Goal: Task Accomplishment & Management: Manage account settings

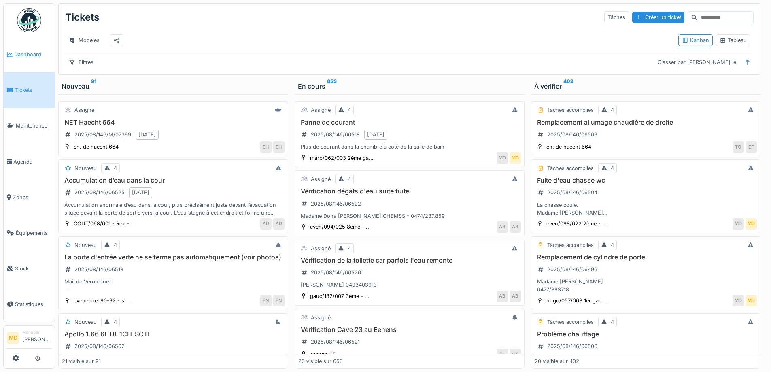
scroll to position [6, 0]
click at [32, 54] on span "Dashboard" at bounding box center [32, 55] width 37 height 8
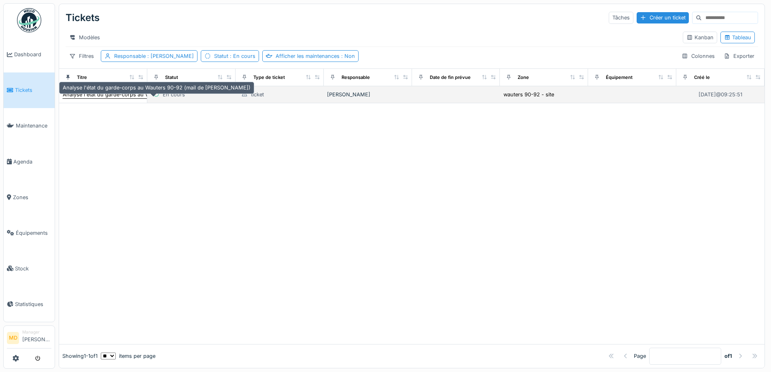
click at [111, 98] on div "Analyse l'état du garde-corps au Wauters 90-92 (mail de Florence Miotto)" at bounding box center [157, 95] width 188 height 8
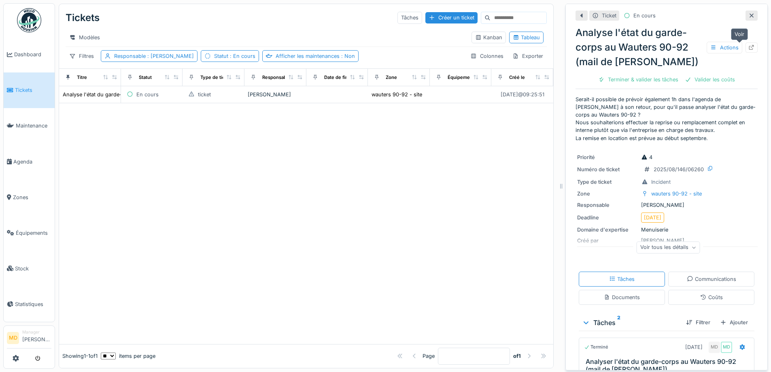
click at [749, 48] on icon at bounding box center [751, 47] width 5 height 5
click at [27, 57] on span "Dashboard" at bounding box center [32, 55] width 37 height 8
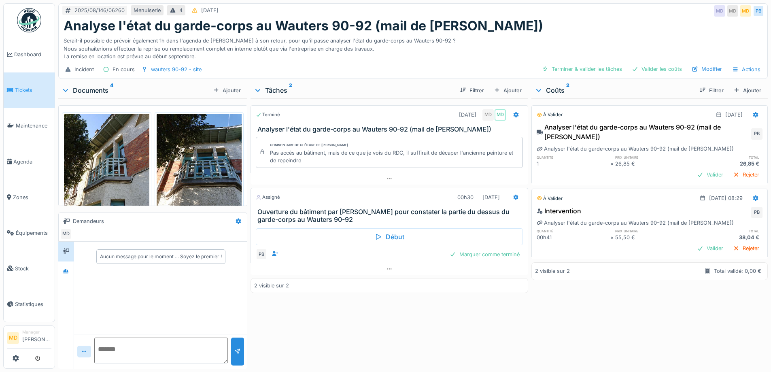
click at [57, 271] on div "2025/08/146/06260 Menuiserie 4 11/08/2025 MD MD MD PB Analyse l'état du garde-c…" at bounding box center [413, 186] width 716 height 372
click at [64, 273] on icon at bounding box center [66, 271] width 6 height 4
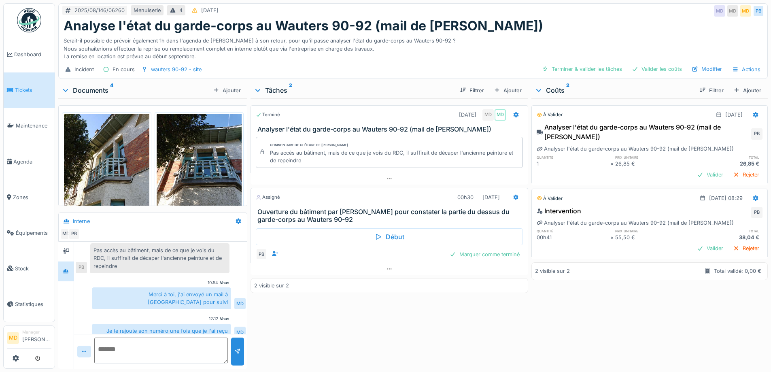
scroll to position [6, 0]
click at [513, 195] on icon at bounding box center [516, 197] width 6 height 5
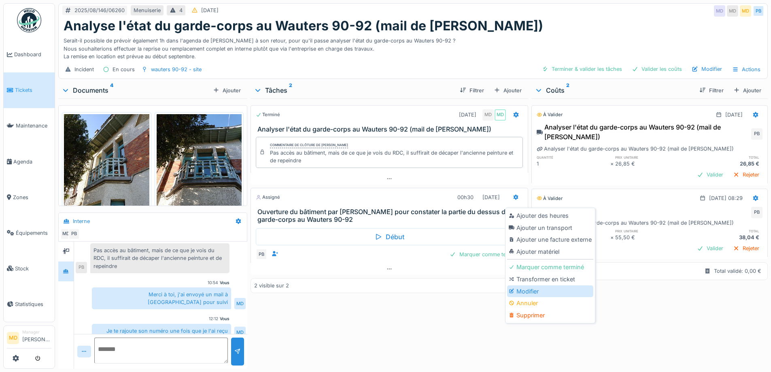
click at [525, 285] on div "Modifier" at bounding box center [550, 291] width 86 height 12
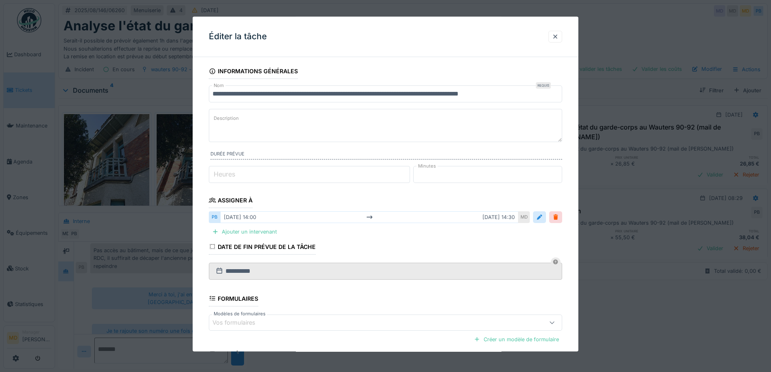
click at [317, 122] on textarea "Description" at bounding box center [385, 125] width 353 height 33
paste textarea "**********"
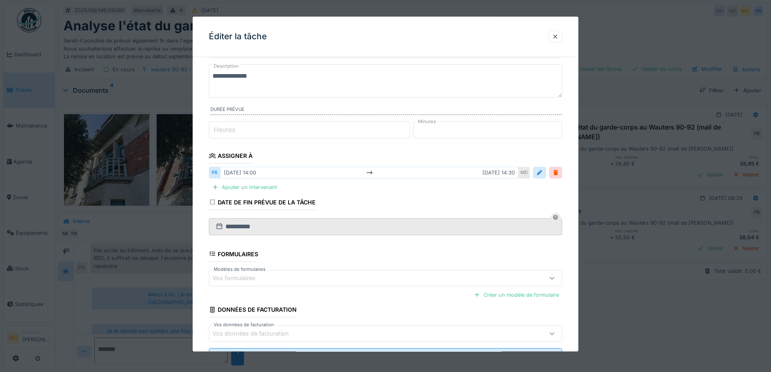
scroll to position [81, 0]
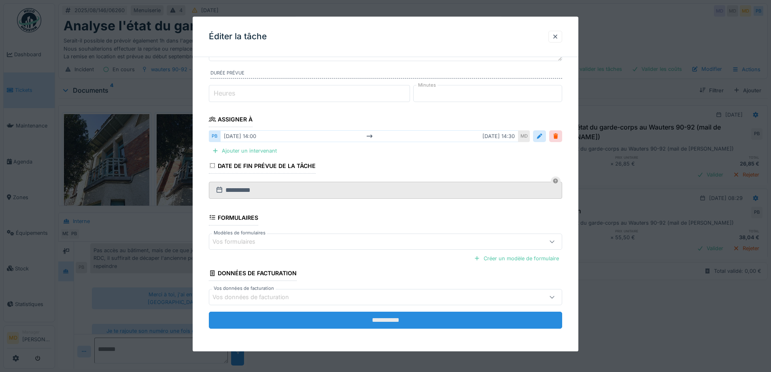
type textarea "**********"
click at [392, 321] on input "**********" at bounding box center [385, 320] width 353 height 17
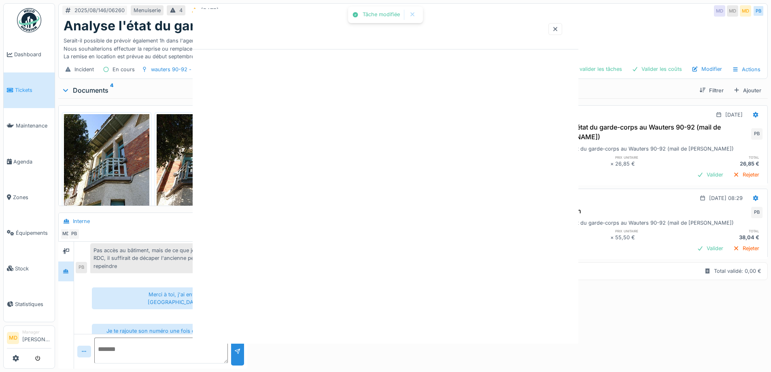
scroll to position [0, 0]
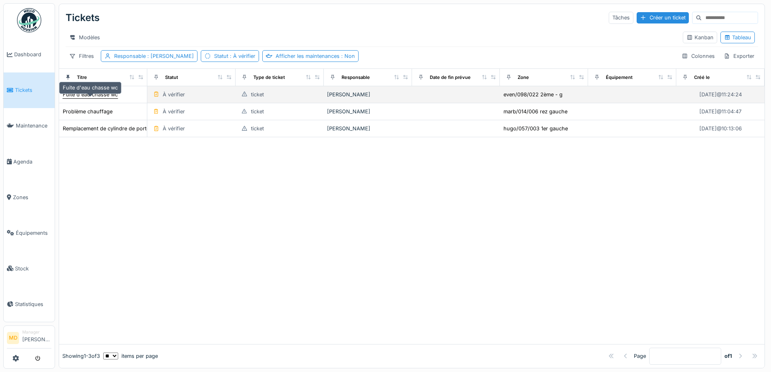
click at [98, 98] on div "Fuite d'eau chasse wc" at bounding box center [90, 95] width 55 height 8
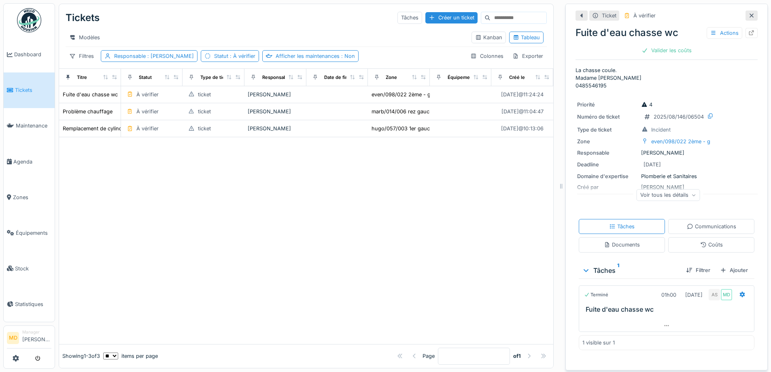
scroll to position [6, 0]
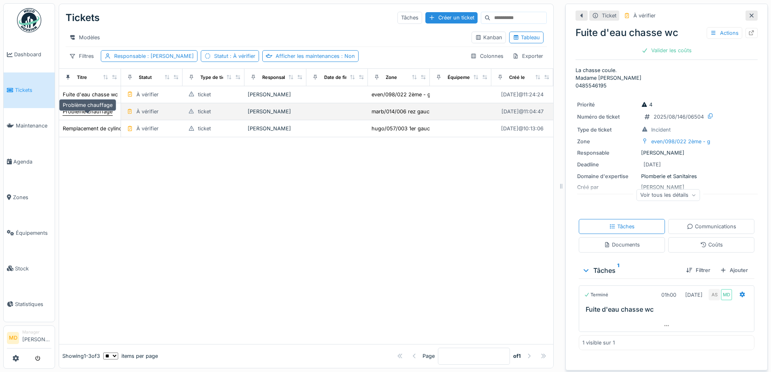
click at [89, 113] on div "Problème chauffage" at bounding box center [88, 112] width 50 height 8
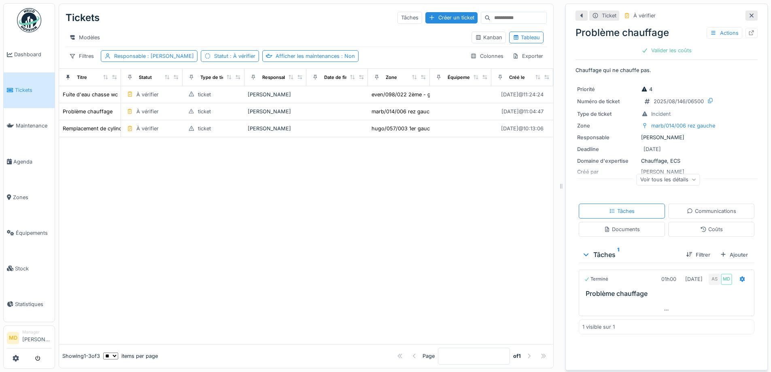
click at [672, 174] on div "Voir tous les détails" at bounding box center [669, 180] width 64 height 12
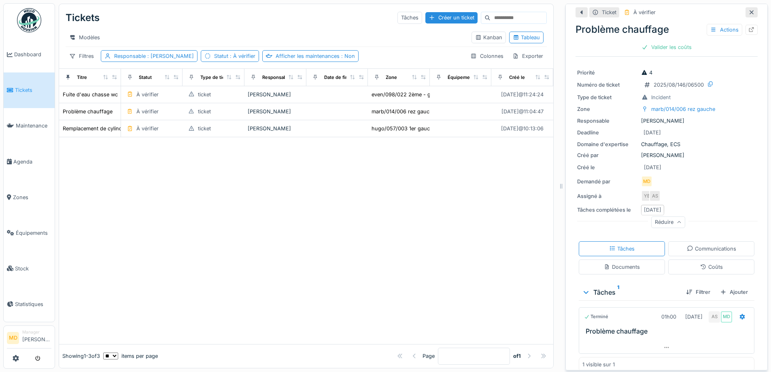
scroll to position [25, 0]
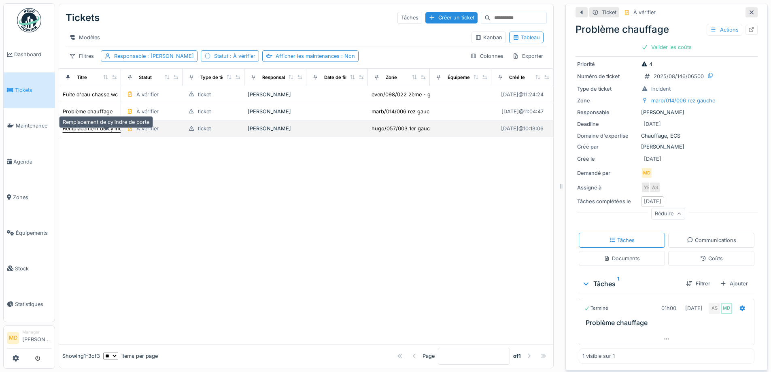
click at [96, 131] on div "Remplacement de cylindre de porte" at bounding box center [106, 129] width 87 height 8
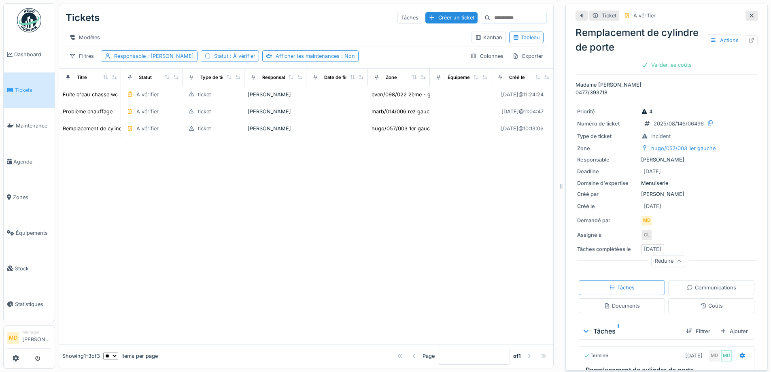
click at [308, 219] on div at bounding box center [306, 240] width 494 height 206
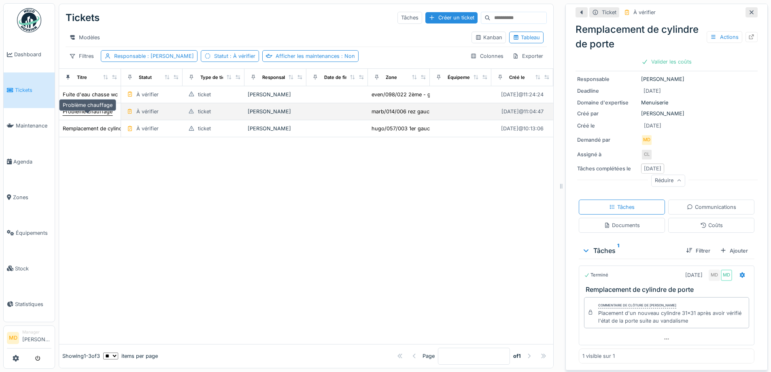
click at [88, 113] on div "Problème chauffage" at bounding box center [88, 112] width 50 height 8
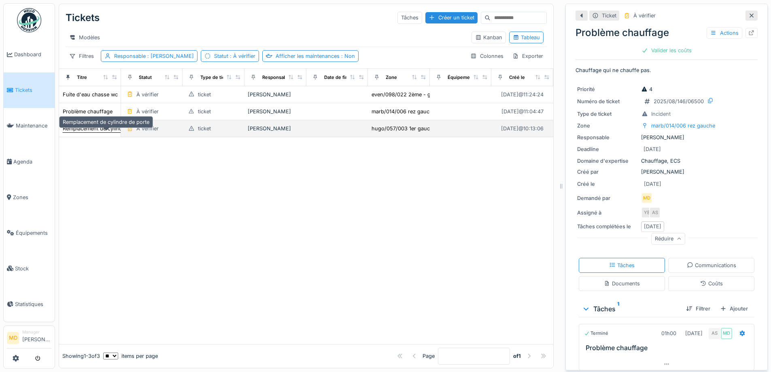
click at [103, 130] on div "Remplacement de cylindre de porte" at bounding box center [106, 129] width 87 height 8
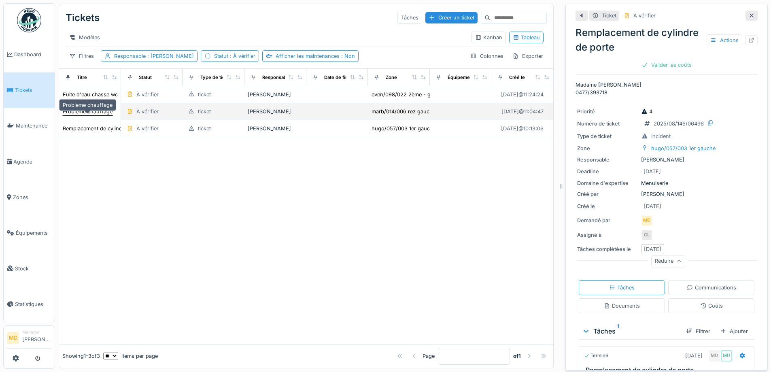
click at [85, 114] on div "Problème chauffage" at bounding box center [88, 112] width 50 height 8
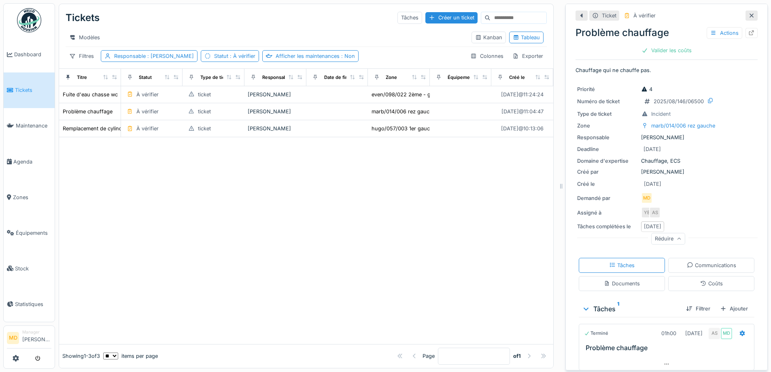
scroll to position [25, 0]
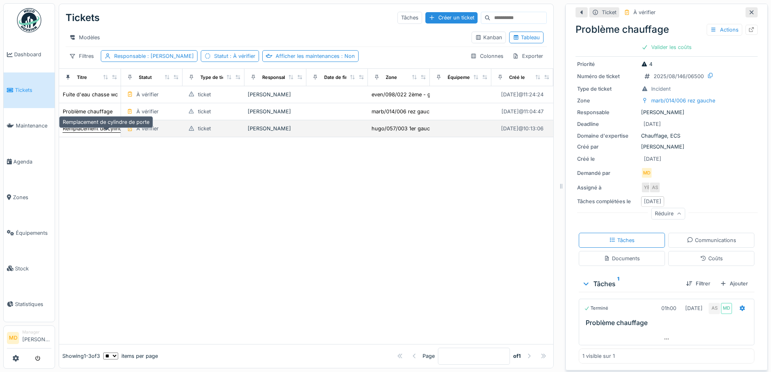
click at [102, 127] on div "Remplacement de cylindre de porte" at bounding box center [106, 129] width 87 height 8
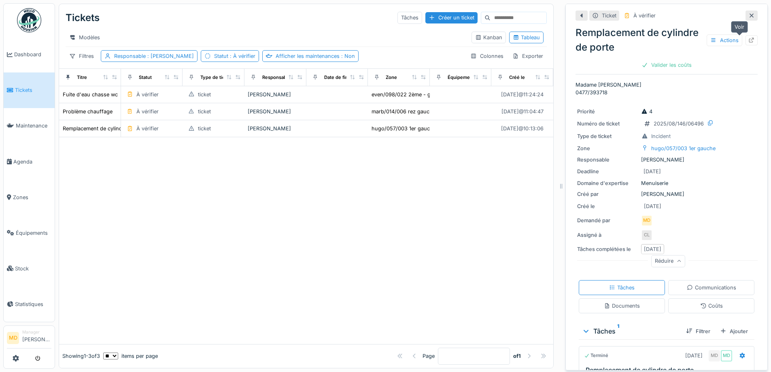
click at [749, 38] on icon at bounding box center [752, 40] width 6 height 5
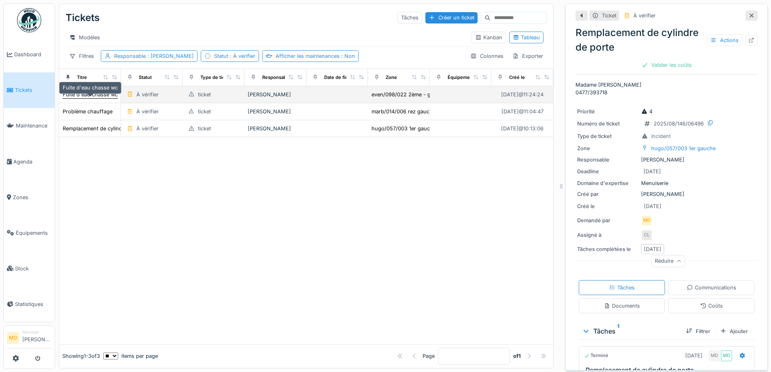
click at [88, 93] on div "Fuite d'eau chasse wc" at bounding box center [90, 95] width 55 height 8
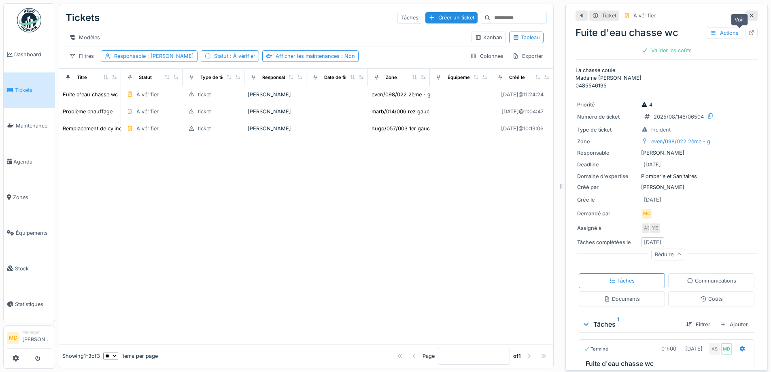
click at [749, 30] on icon at bounding box center [751, 32] width 5 height 5
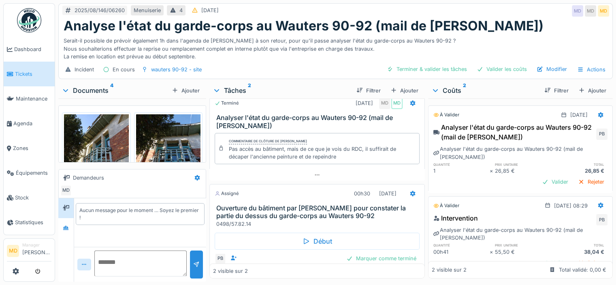
scroll to position [30, 0]
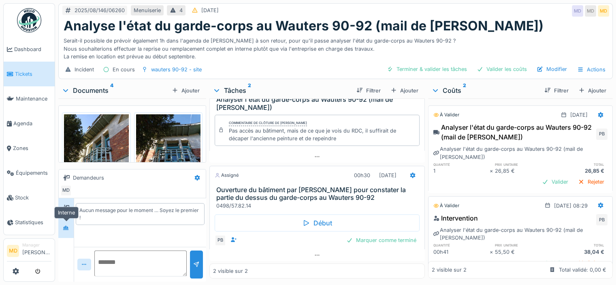
click at [66, 225] on icon at bounding box center [66, 227] width 6 height 4
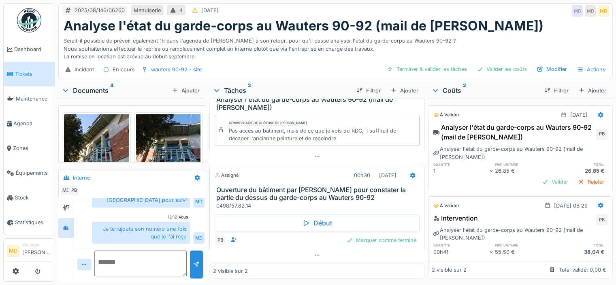
scroll to position [104, 0]
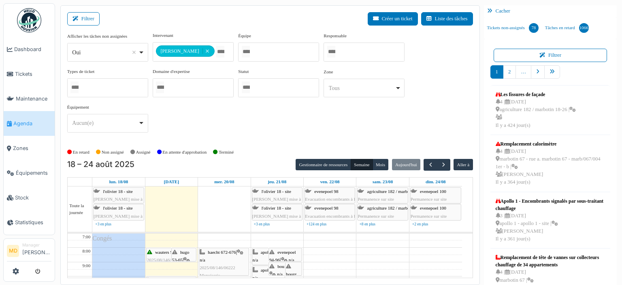
scroll to position [2, 0]
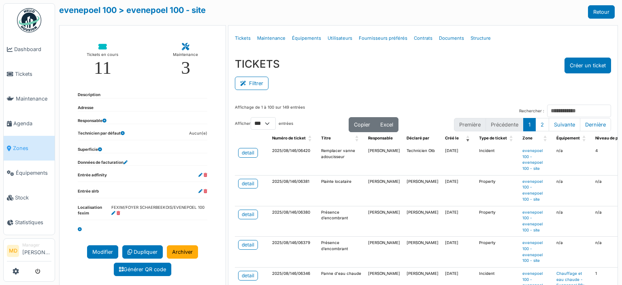
select select "***"
click at [27, 51] on span "Dashboard" at bounding box center [32, 49] width 37 height 8
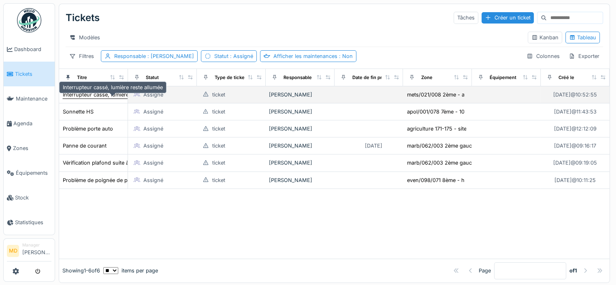
click at [100, 98] on div "Interrupteur cassé, lumière reste allumée" at bounding box center [113, 95] width 100 height 8
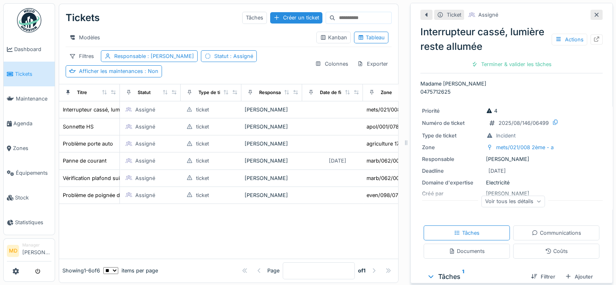
click at [518, 199] on div "Voir tous les détails" at bounding box center [513, 201] width 64 height 12
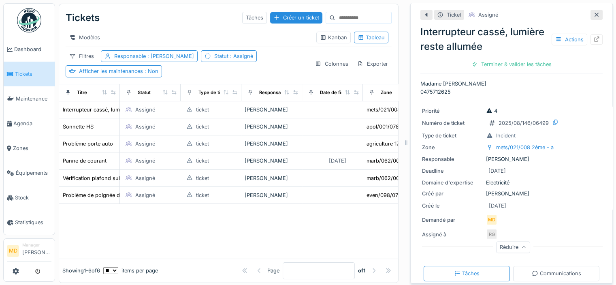
scroll to position [167, 0]
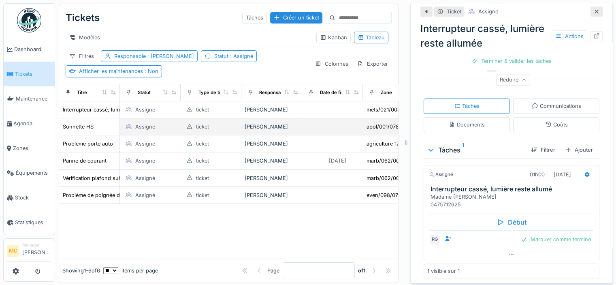
click at [96, 131] on div "Sonnette HS" at bounding box center [89, 126] width 54 height 9
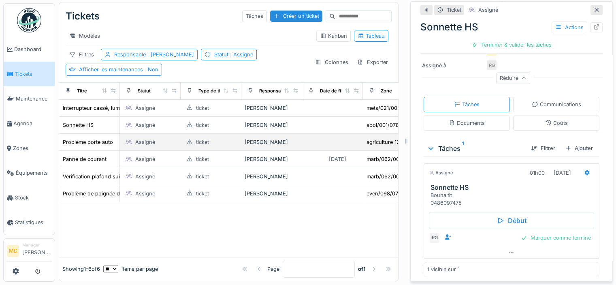
scroll to position [8, 0]
click at [108, 138] on div "Problème porte auto" at bounding box center [88, 142] width 50 height 8
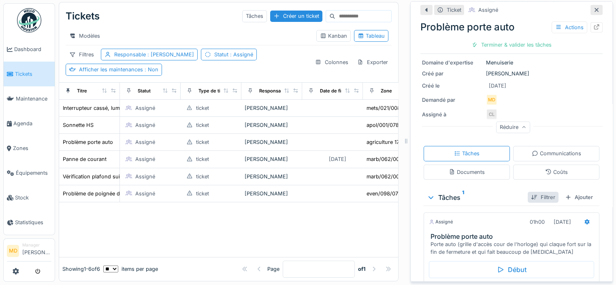
scroll to position [153, 0]
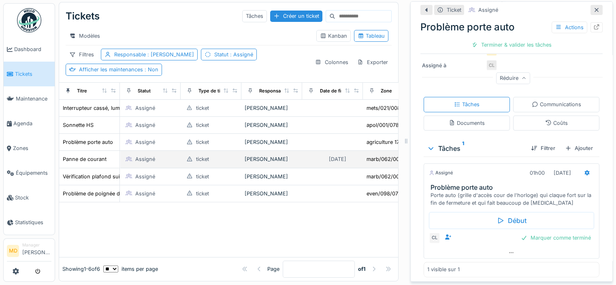
click at [107, 162] on td "Panne de courant" at bounding box center [89, 159] width 61 height 17
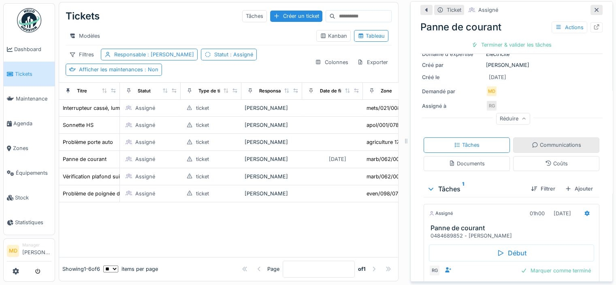
scroll to position [150, 0]
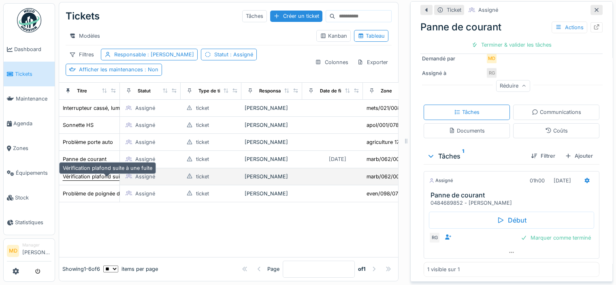
click at [85, 177] on div "Vérification plafond suite à une fuite" at bounding box center [107, 176] width 89 height 8
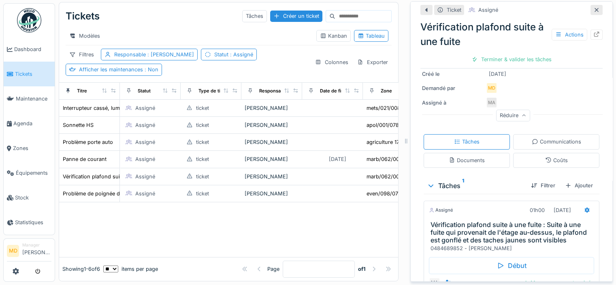
scroll to position [175, 0]
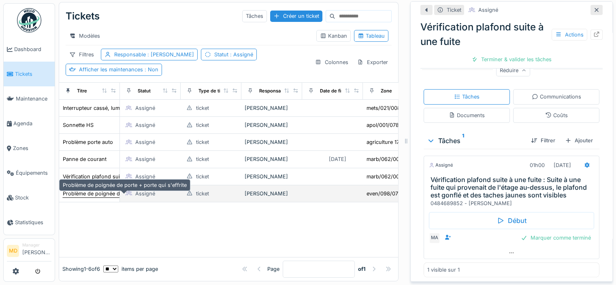
click at [98, 191] on div "Problème de poignée de porte + porte qui s'effrite" at bounding box center [125, 193] width 124 height 8
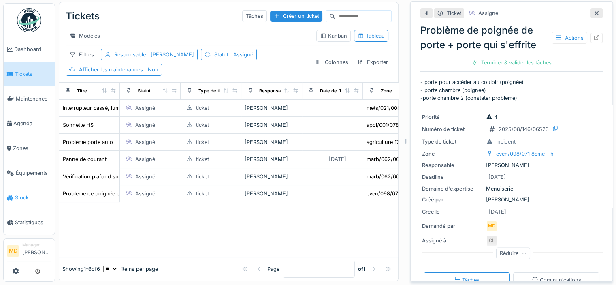
click at [23, 194] on span "Stock" at bounding box center [33, 198] width 36 height 8
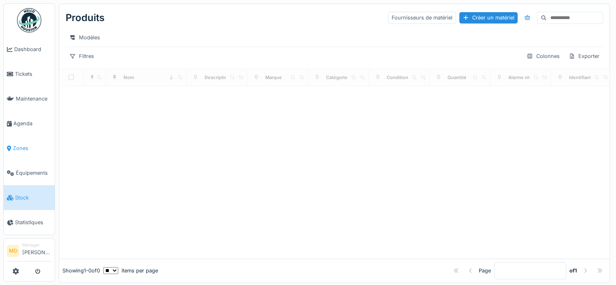
click at [30, 144] on span "Zones" at bounding box center [32, 148] width 38 height 8
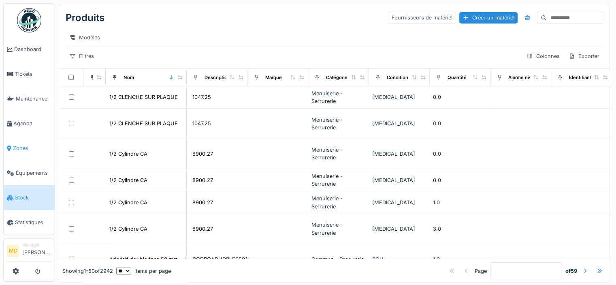
click at [22, 145] on span "Zones" at bounding box center [32, 148] width 38 height 8
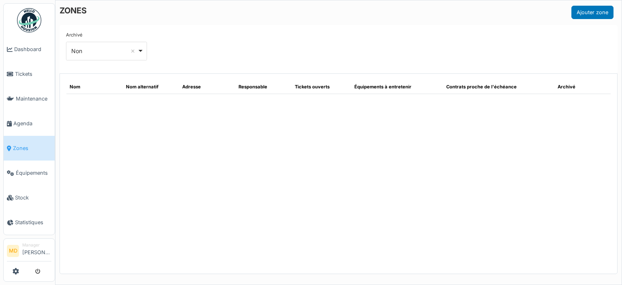
select select "***"
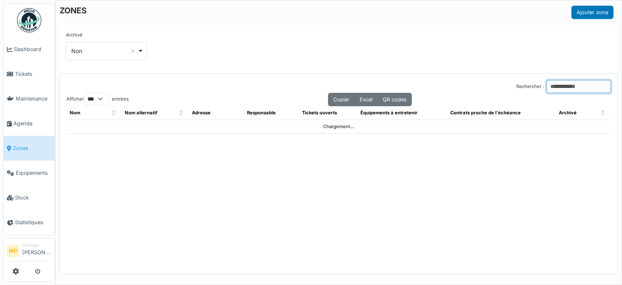
click at [547, 85] on input "Rechercher :" at bounding box center [579, 86] width 64 height 13
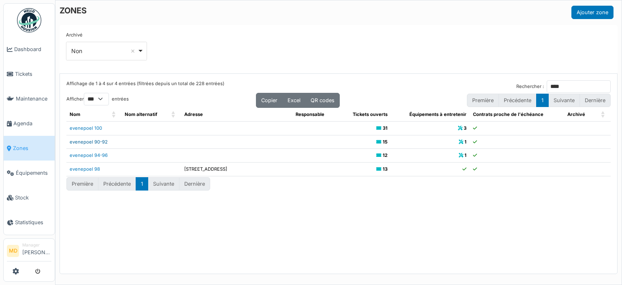
click at [104, 142] on link "evenepoel 90-92" at bounding box center [89, 142] width 38 height 6
click at [547, 84] on input "****" at bounding box center [579, 86] width 64 height 13
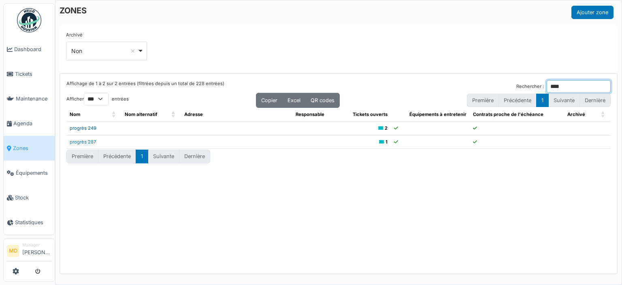
type input "****"
click at [81, 127] on link "progrès 249" at bounding box center [83, 128] width 27 height 6
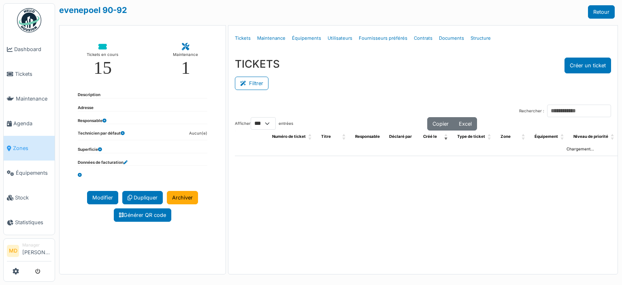
select select "***"
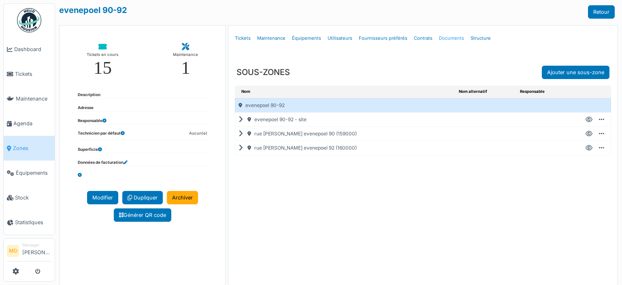
click at [441, 37] on link "Documents" at bounding box center [452, 38] width 32 height 19
select select "***"
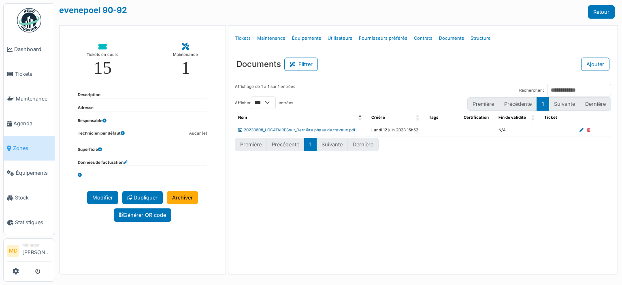
click at [304, 129] on link "20230608_LOCATAIRESout_Dernière phase de travaux.pdf" at bounding box center [296, 130] width 117 height 4
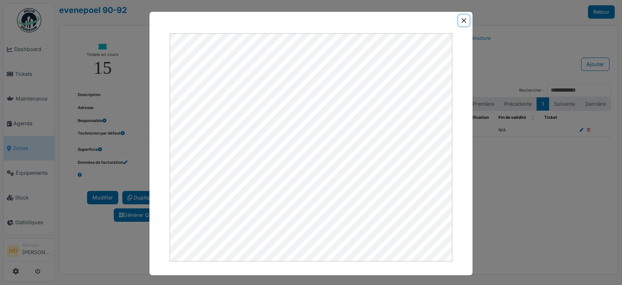
click at [463, 24] on button "Close" at bounding box center [463, 20] width 11 height 11
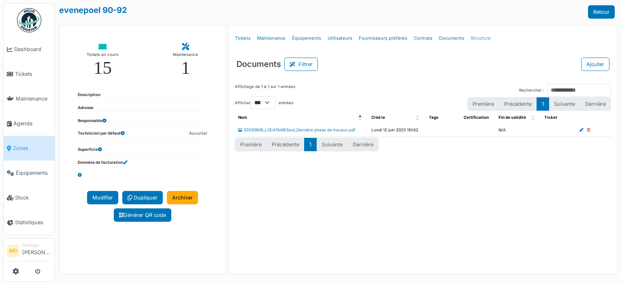
click at [467, 39] on link "Structure" at bounding box center [480, 38] width 27 height 19
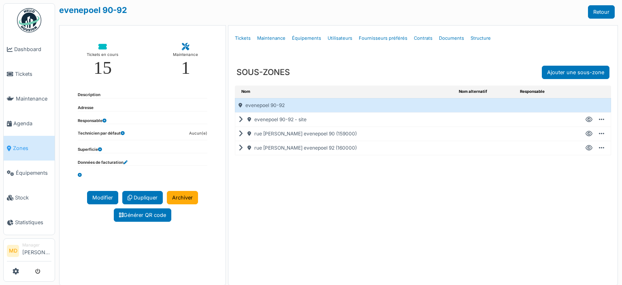
click at [240, 119] on icon at bounding box center [242, 119] width 8 height 0
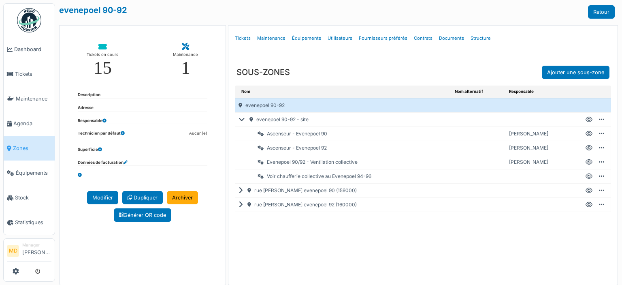
click at [585, 119] on icon at bounding box center [588, 119] width 7 height 0
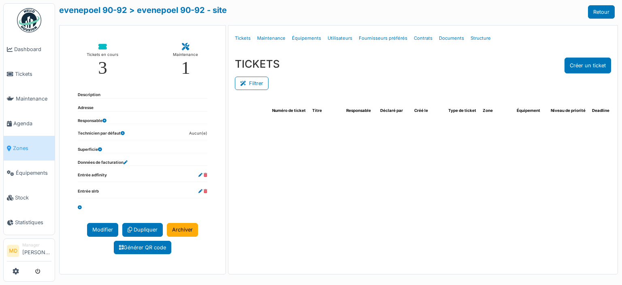
select select "***"
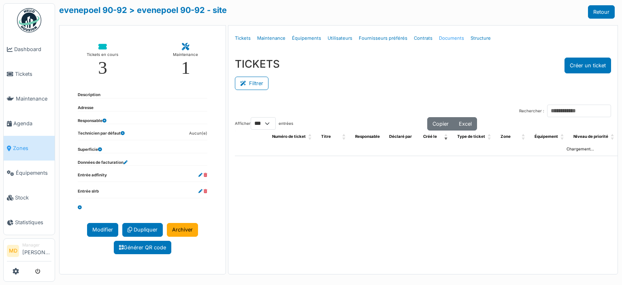
click at [449, 38] on link "Documents" at bounding box center [452, 38] width 32 height 19
select select "***"
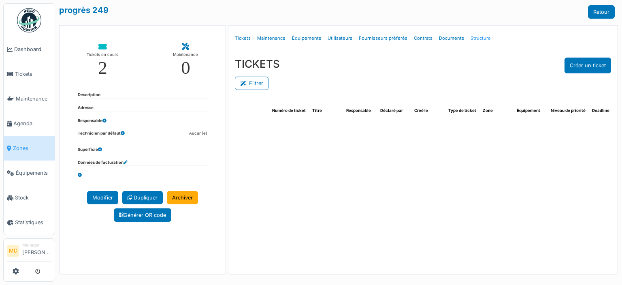
click at [471, 38] on link "Structure" at bounding box center [480, 38] width 27 height 19
select select "***"
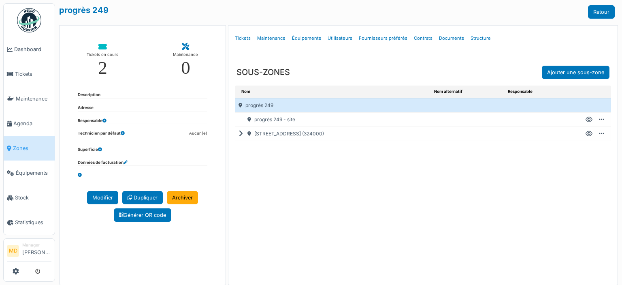
click at [240, 134] on icon at bounding box center [242, 134] width 8 height 0
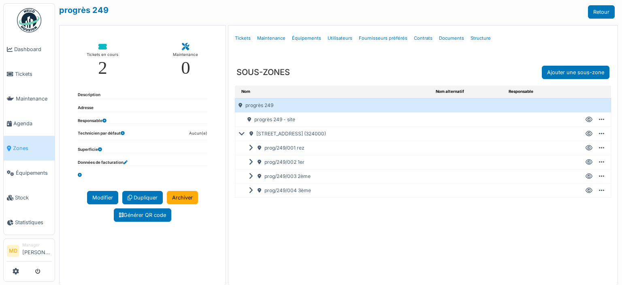
click at [585, 148] on icon at bounding box center [588, 148] width 7 height 0
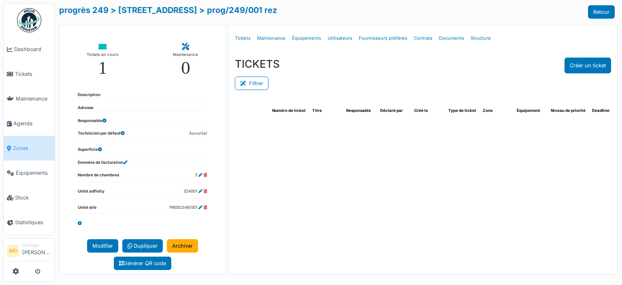
select select "***"
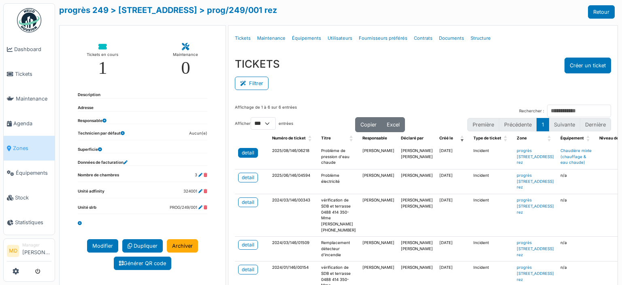
click at [243, 153] on div "detail" at bounding box center [248, 152] width 13 height 7
click at [251, 198] on div "detail" at bounding box center [248, 201] width 13 height 7
click at [419, 57] on div "TICKETS Créer un ticket" at bounding box center [423, 65] width 376 height 16
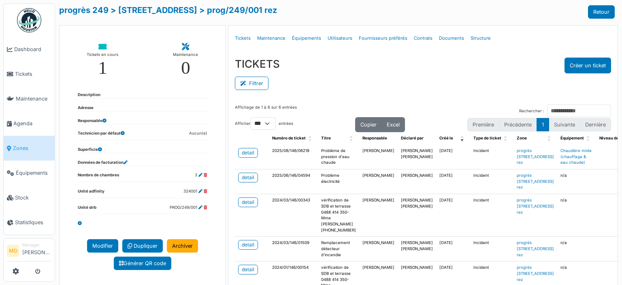
click at [402, 58] on div "TICKETS Créer un ticket" at bounding box center [423, 65] width 376 height 16
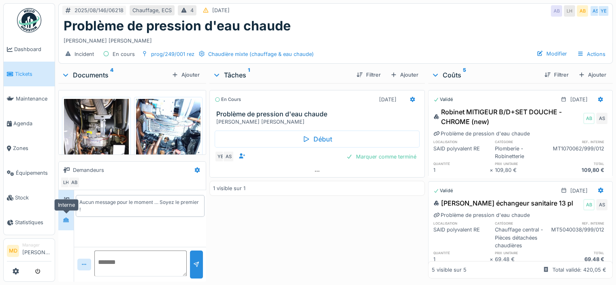
click at [66, 219] on icon at bounding box center [66, 219] width 6 height 4
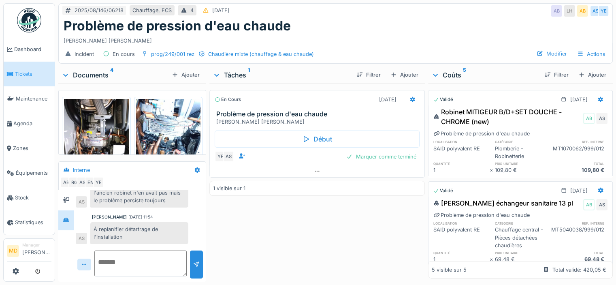
scroll to position [6, 0]
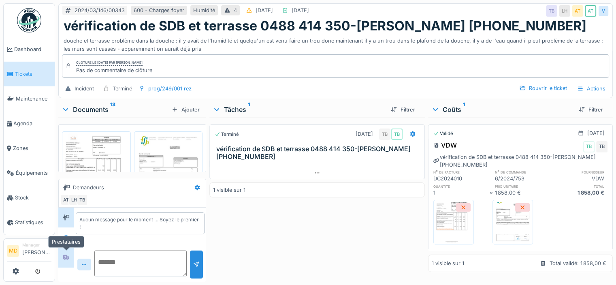
click at [68, 259] on div at bounding box center [66, 257] width 6 height 8
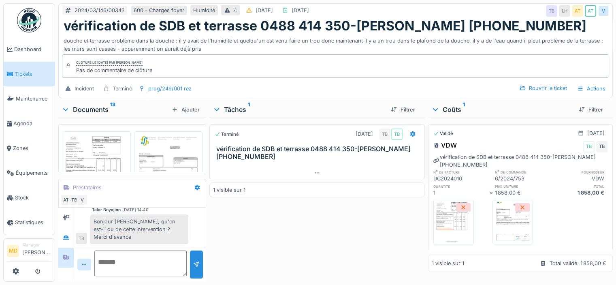
scroll to position [6, 0]
click at [63, 234] on div at bounding box center [66, 237] width 6 height 8
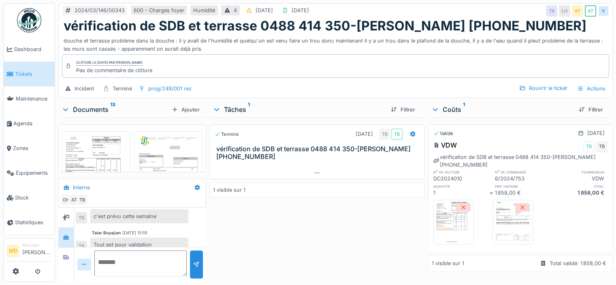
scroll to position [5, 0]
click at [64, 255] on icon at bounding box center [66, 257] width 6 height 5
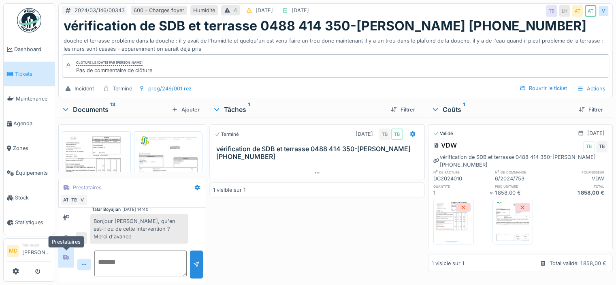
scroll to position [85, 0]
click at [66, 235] on icon at bounding box center [66, 237] width 6 height 4
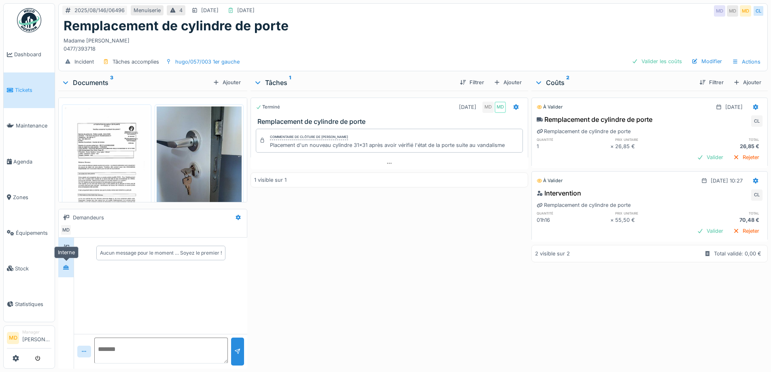
click at [65, 271] on div at bounding box center [66, 268] width 6 height 8
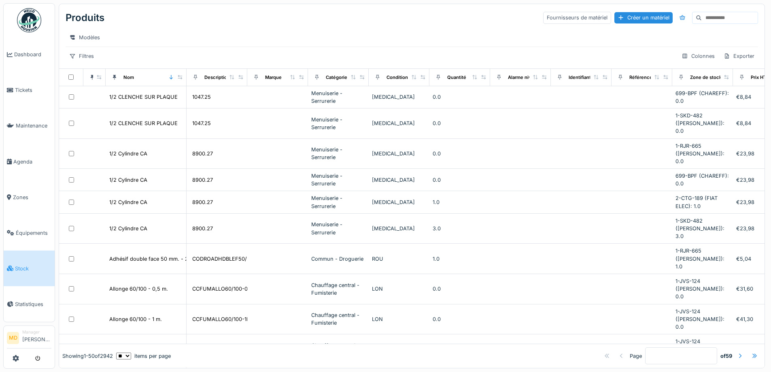
click at [702, 16] on input at bounding box center [730, 17] width 56 height 11
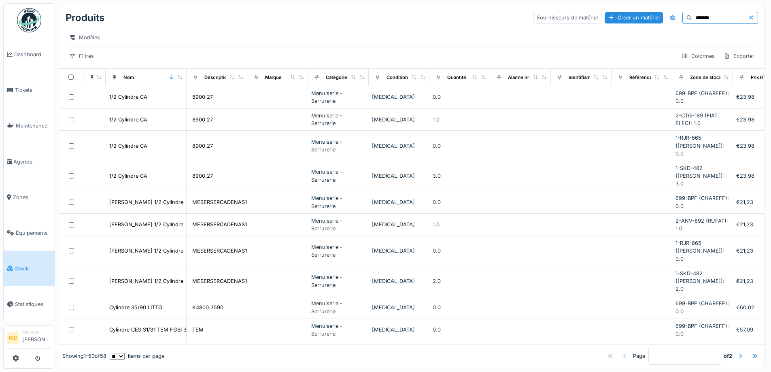
type input "********"
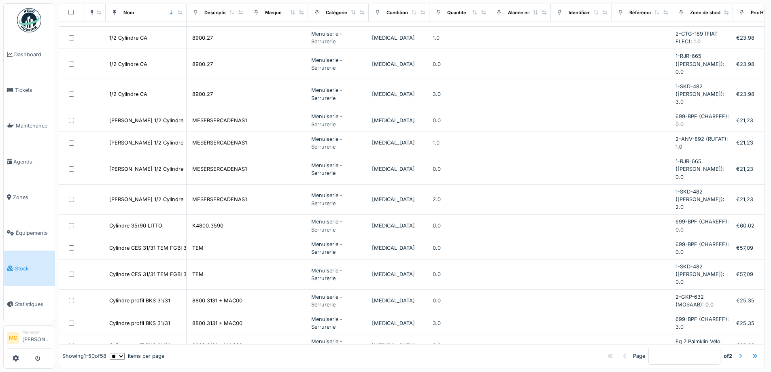
scroll to position [81, 0]
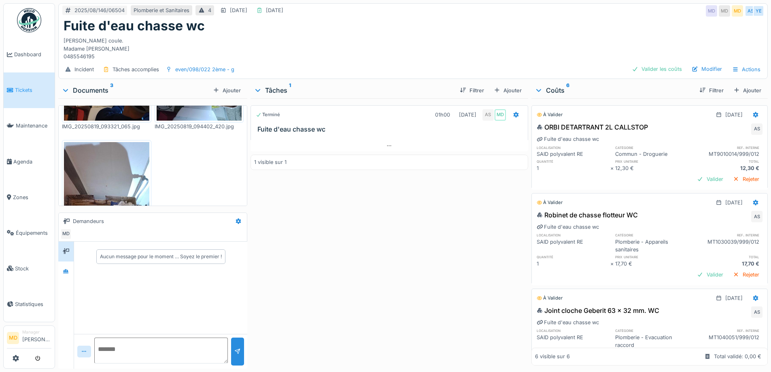
scroll to position [164, 0]
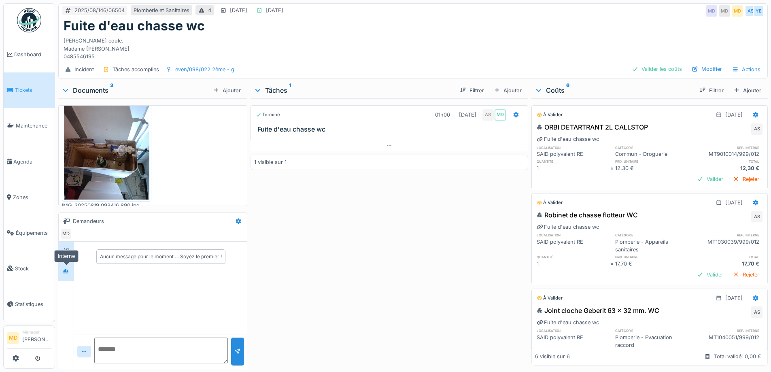
click at [61, 269] on div at bounding box center [66, 271] width 12 height 10
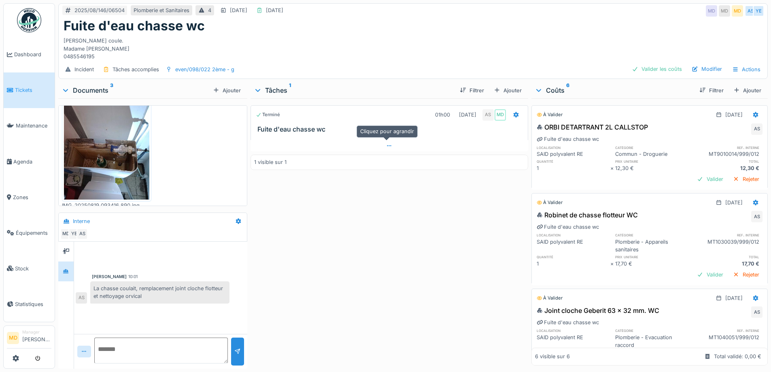
click at [386, 143] on icon at bounding box center [389, 145] width 6 height 5
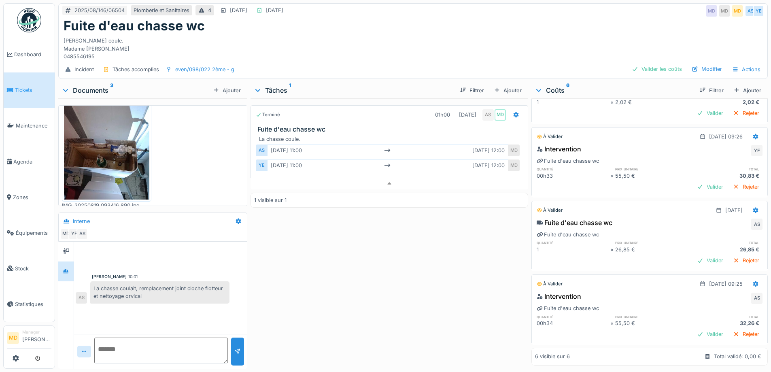
scroll to position [0, 0]
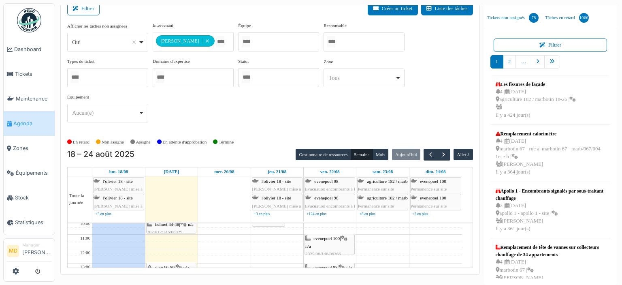
scroll to position [81, 0]
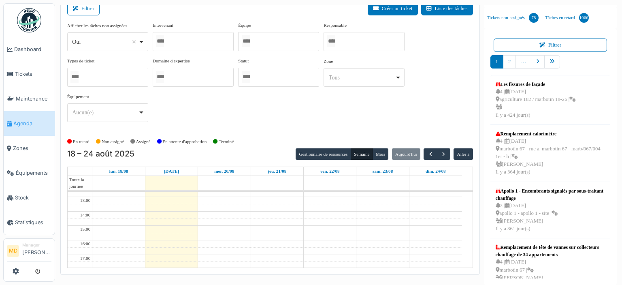
click at [191, 39] on div at bounding box center [193, 41] width 81 height 19
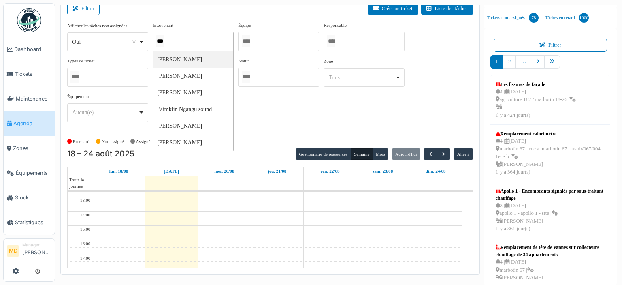
type input "****"
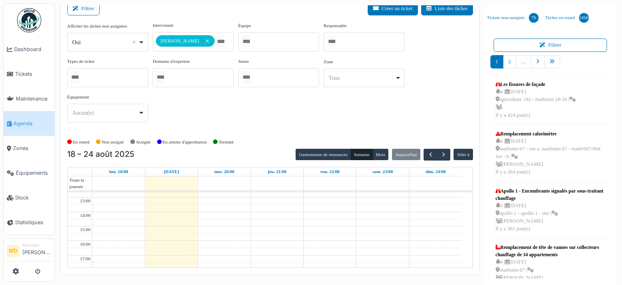
click at [286, 107] on div "**********" at bounding box center [270, 75] width 406 height 107
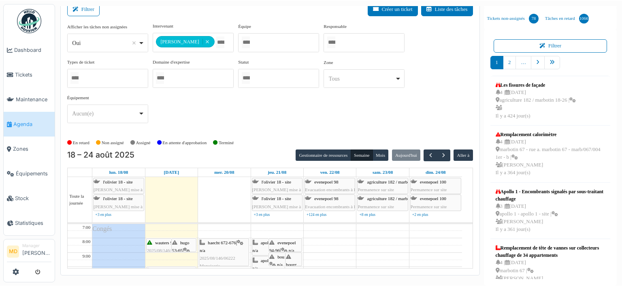
scroll to position [40, 0]
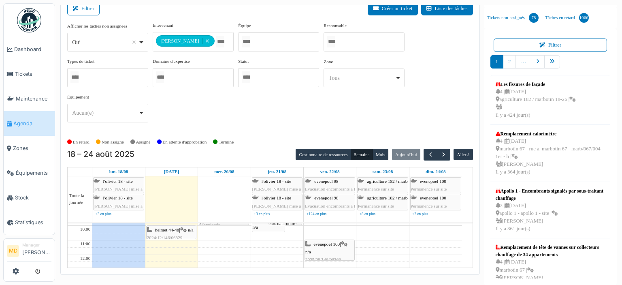
click at [212, 110] on div "**********" at bounding box center [270, 75] width 406 height 107
